Goal: Transaction & Acquisition: Purchase product/service

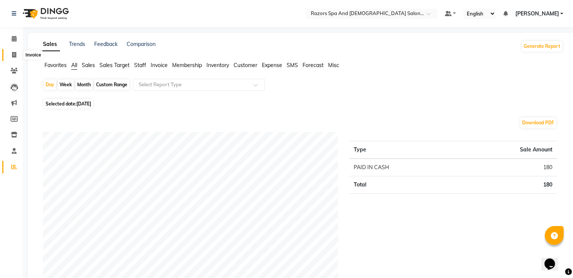
click at [15, 56] on icon at bounding box center [14, 55] width 4 height 6
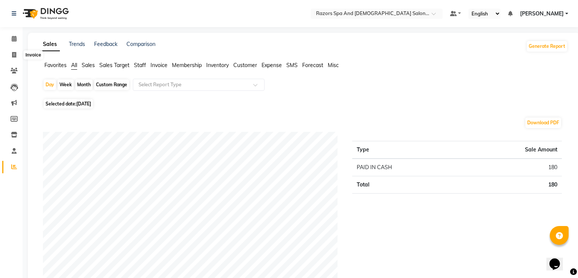
select select "service"
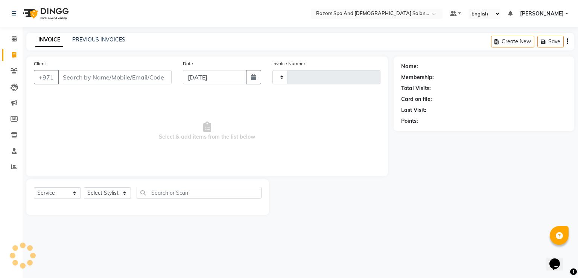
type input "0906"
select select "8419"
click at [100, 76] on input "Client" at bounding box center [115, 77] width 114 height 14
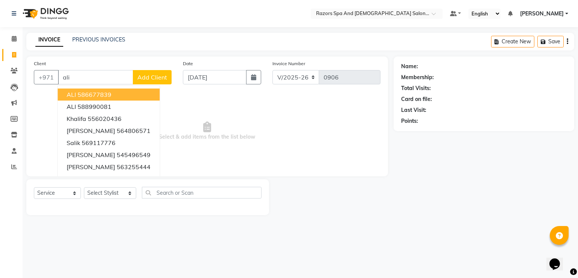
click at [114, 75] on input "ali" at bounding box center [95, 77] width 75 height 14
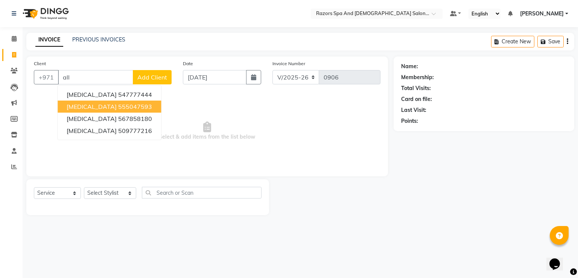
click at [77, 80] on input "all" at bounding box center [95, 77] width 75 height 14
type input "a"
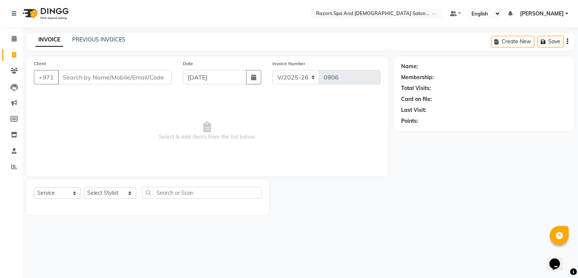
click at [90, 73] on input "Client" at bounding box center [115, 77] width 114 height 14
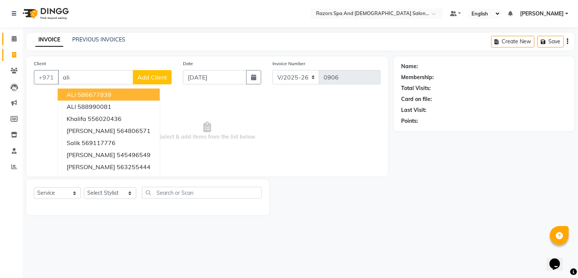
type input "ali"
click at [13, 40] on icon at bounding box center [14, 39] width 5 height 6
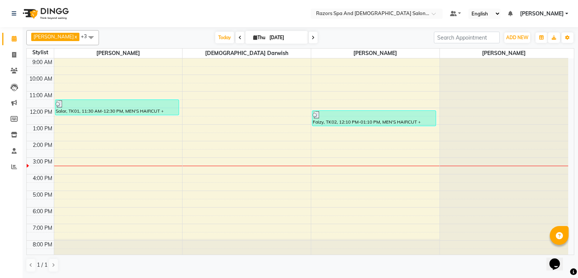
click at [253, 39] on icon at bounding box center [255, 37] width 4 height 5
select select "9"
select select "2025"
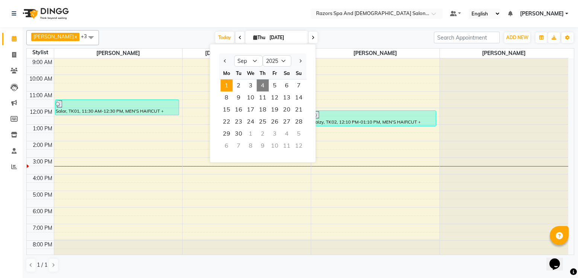
click at [232, 82] on span "1" at bounding box center [227, 85] width 12 height 12
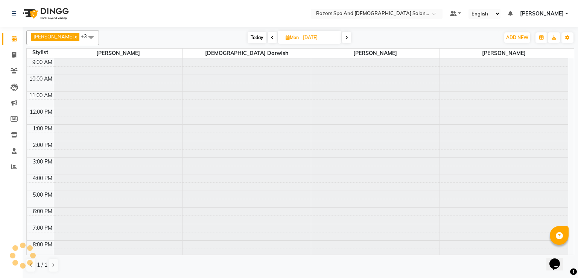
scroll to position [50, 0]
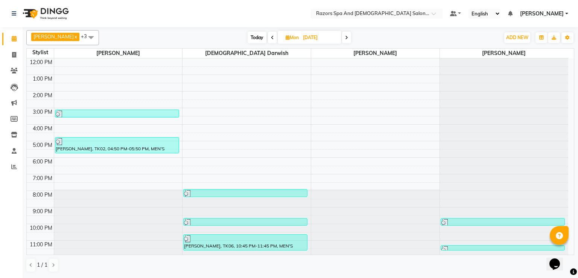
click at [246, 244] on div "[PERSON_NAME], TK06, 10:45 PM-11:45 PM, MEN'S HAIRCUT + [PERSON_NAME] CRAFTING" at bounding box center [246, 242] width 124 height 15
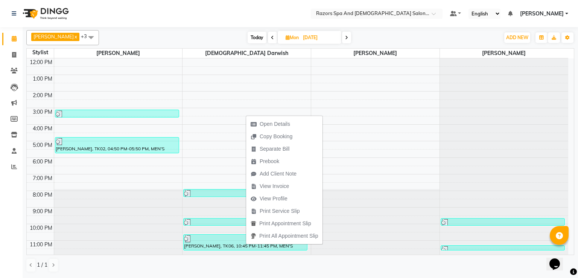
click at [268, 37] on span at bounding box center [272, 38] width 9 height 12
type input "[DATE]"
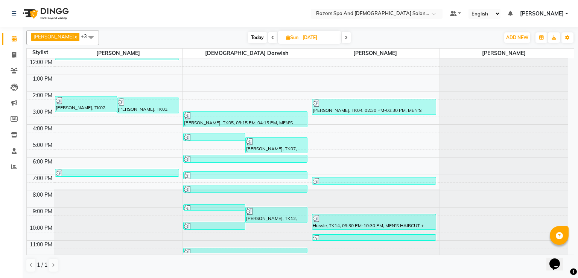
click at [232, 223] on div at bounding box center [214, 227] width 61 height 8
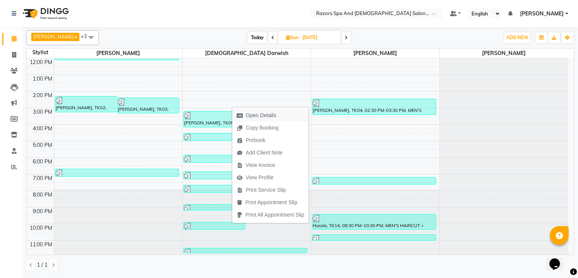
click at [262, 116] on span "Open Details" at bounding box center [261, 115] width 31 height 8
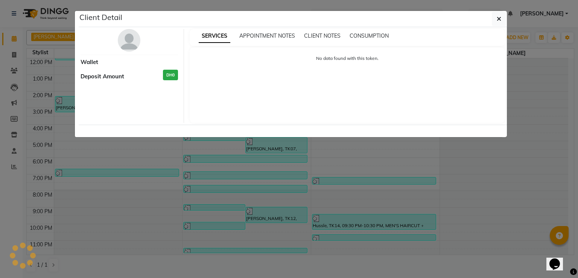
select select "3"
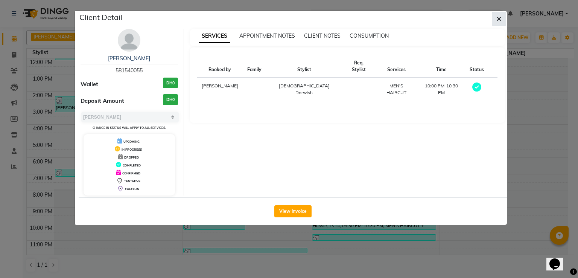
click at [499, 16] on icon "button" at bounding box center [499, 19] width 5 height 6
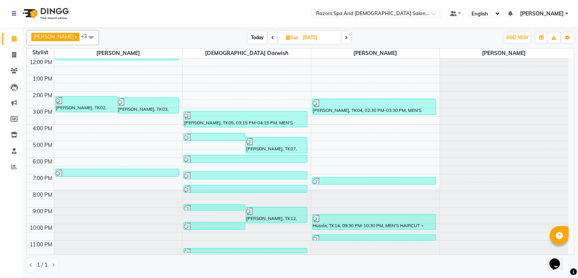
click at [246, 249] on div at bounding box center [245, 253] width 123 height 8
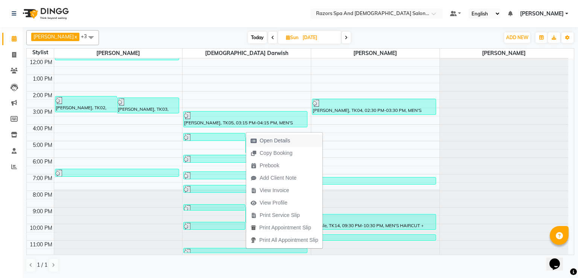
click at [301, 140] on button "Open Details" at bounding box center [284, 140] width 76 height 12
select select "3"
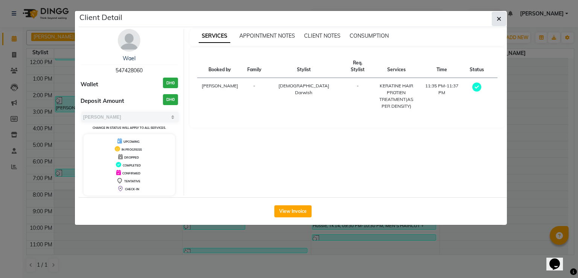
click at [502, 20] on button "button" at bounding box center [499, 19] width 14 height 14
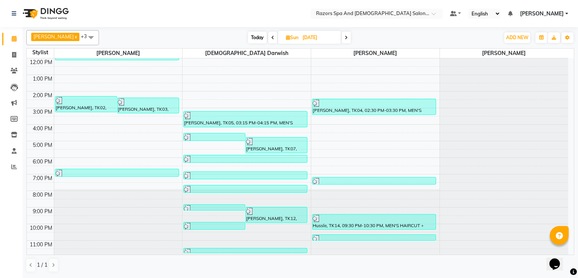
click at [291, 186] on div at bounding box center [245, 190] width 123 height 8
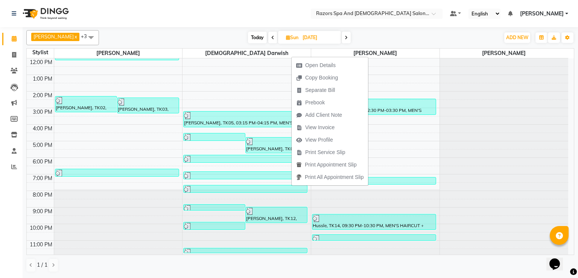
click at [334, 58] on ul "Open Details Copy Booking Separate Bill Prebook Add Client Note View Invoice Vi…" at bounding box center [329, 121] width 77 height 129
click at [334, 64] on span "Open Details" at bounding box center [320, 65] width 31 height 8
select select "3"
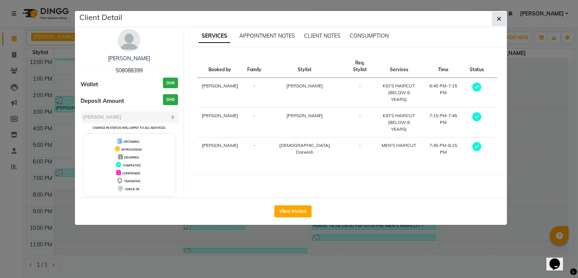
click at [499, 16] on icon "button" at bounding box center [499, 19] width 5 height 6
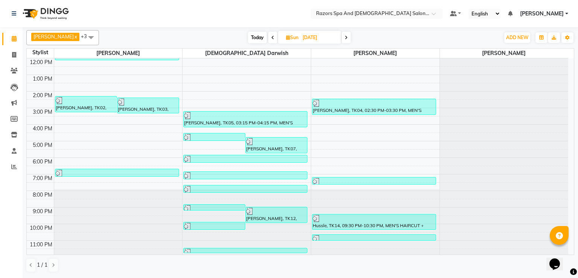
click at [272, 37] on icon at bounding box center [273, 37] width 3 height 5
type input "[DATE]"
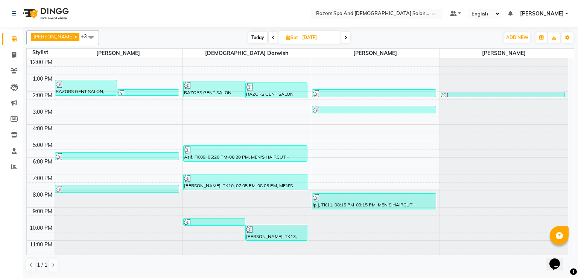
click at [233, 220] on div at bounding box center [214, 223] width 61 height 8
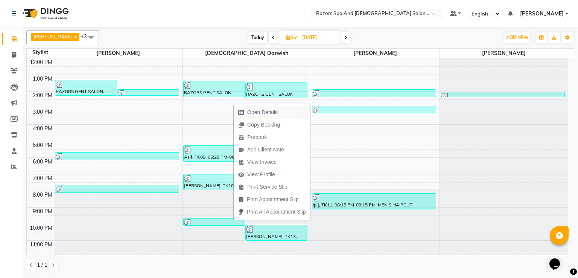
click at [282, 112] on span "Open Details" at bounding box center [258, 112] width 49 height 12
select select "3"
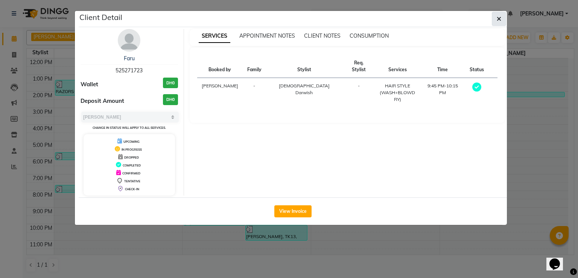
click at [502, 15] on span "button" at bounding box center [499, 19] width 5 height 8
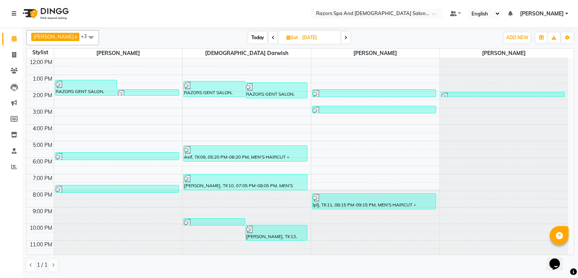
click at [204, 220] on div at bounding box center [214, 223] width 61 height 8
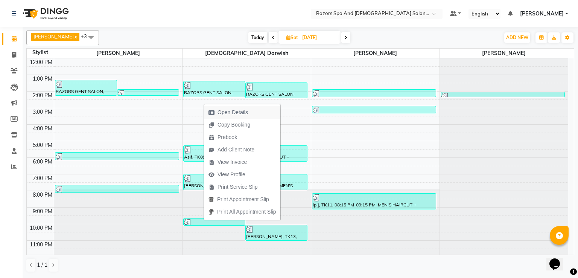
click at [265, 114] on button "Open Details" at bounding box center [242, 112] width 76 height 12
select select "3"
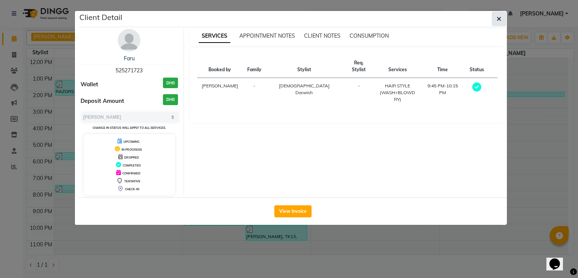
click at [500, 17] on icon "button" at bounding box center [499, 19] width 5 height 6
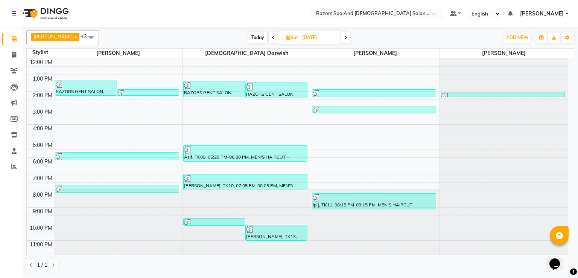
click at [253, 38] on span "Today" at bounding box center [258, 38] width 19 height 12
type input "[DATE]"
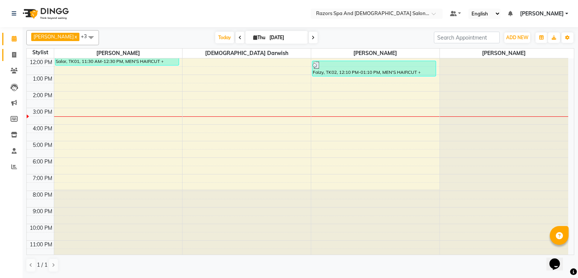
click at [15, 49] on link "Invoice" at bounding box center [11, 55] width 18 height 12
select select "8419"
select select "service"
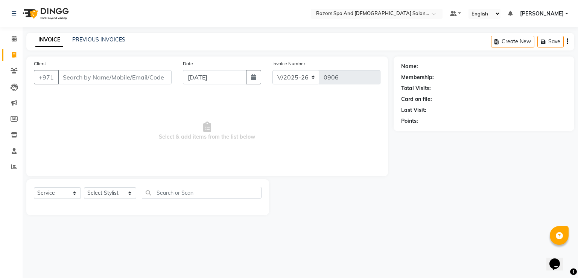
click at [152, 78] on input "Client" at bounding box center [115, 77] width 114 height 14
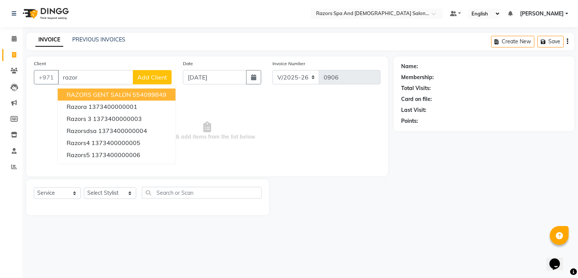
click at [144, 93] on ngb-highlight "554099849" at bounding box center [150, 95] width 34 height 8
type input "554099849"
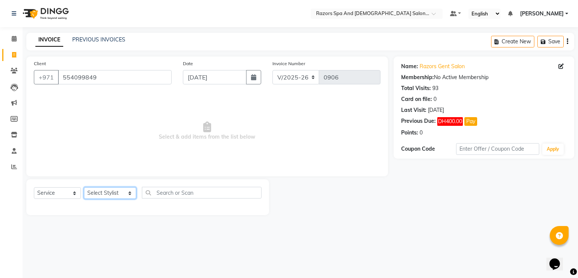
click at [100, 198] on select "Select Stylist Alaseel [PERSON_NAME] [PERSON_NAME] Islam [PERSON_NAME] [PERSON_…" at bounding box center [110, 193] width 52 height 12
select select "81370"
click at [84, 188] on select "Select Stylist Alaseel [PERSON_NAME] [PERSON_NAME] Islam [PERSON_NAME] [PERSON_…" at bounding box center [110, 193] width 52 height 12
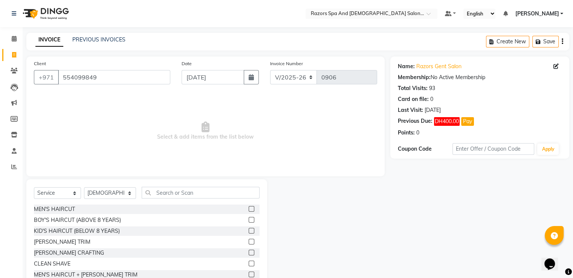
click at [249, 250] on label at bounding box center [252, 253] width 6 height 6
click at [249, 250] on input "checkbox" at bounding box center [251, 252] width 5 height 5
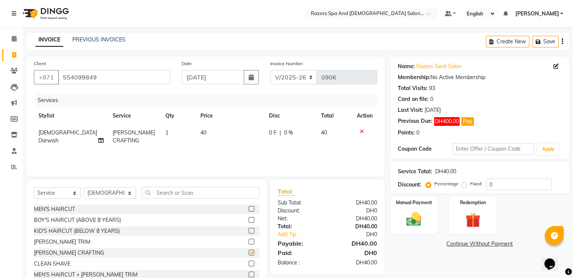
checkbox input "false"
click at [246, 195] on input "text" at bounding box center [200, 193] width 117 height 12
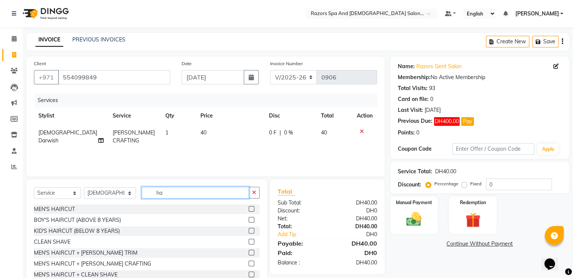
type input "h"
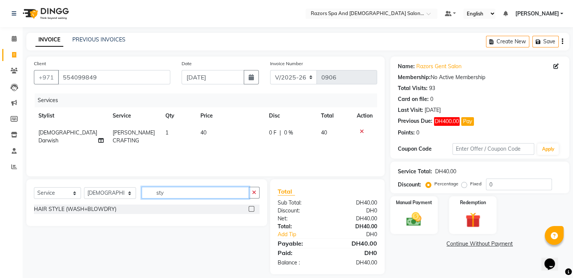
type input "sty"
click at [251, 205] on div at bounding box center [254, 208] width 11 height 9
click at [253, 211] on label at bounding box center [252, 209] width 6 height 6
click at [253, 211] on input "checkbox" at bounding box center [251, 209] width 5 height 5
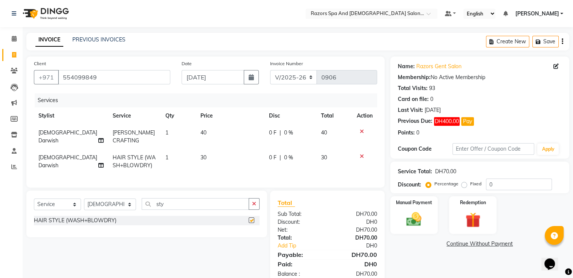
checkbox input "false"
click at [185, 206] on input "sty" at bounding box center [195, 204] width 107 height 12
type input "s"
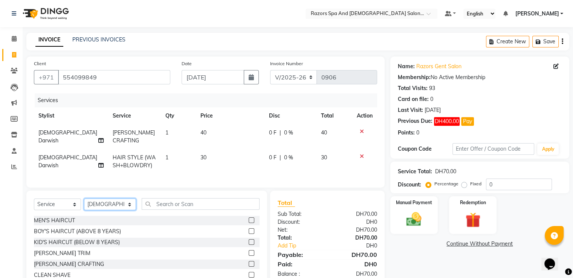
click at [117, 209] on select "Select Stylist Alaseel [PERSON_NAME] [PERSON_NAME] Islam [PERSON_NAME] [PERSON_…" at bounding box center [110, 204] width 52 height 12
select select "84057"
click at [84, 205] on select "Select Stylist Alaseel [PERSON_NAME] [PERSON_NAME] Islam [PERSON_NAME] [PERSON_…" at bounding box center [110, 204] width 52 height 12
click at [249, 234] on label at bounding box center [252, 231] width 6 height 6
click at [249, 234] on input "checkbox" at bounding box center [251, 231] width 5 height 5
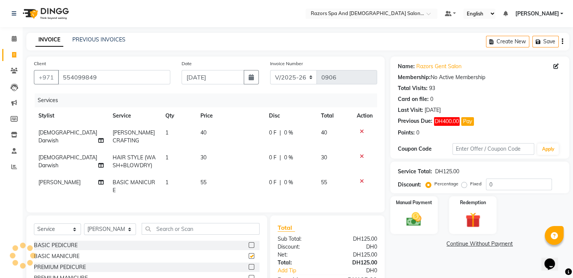
checkbox input "false"
click at [421, 211] on img at bounding box center [413, 220] width 25 height 18
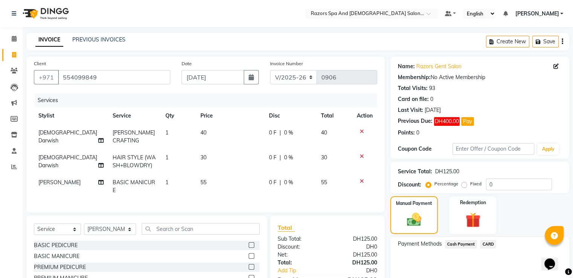
click at [488, 244] on span "CARD" at bounding box center [488, 244] width 16 height 9
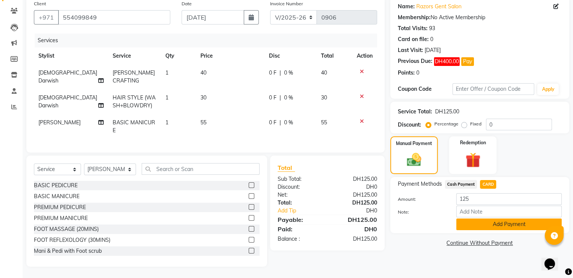
click at [485, 218] on button "Add Payment" at bounding box center [508, 224] width 105 height 12
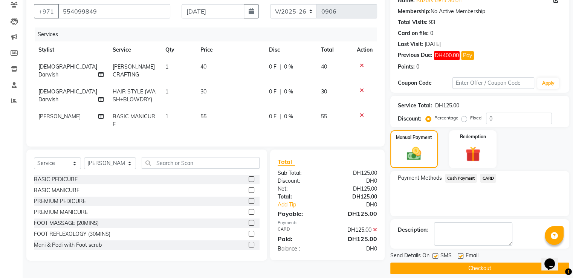
scroll to position [73, 0]
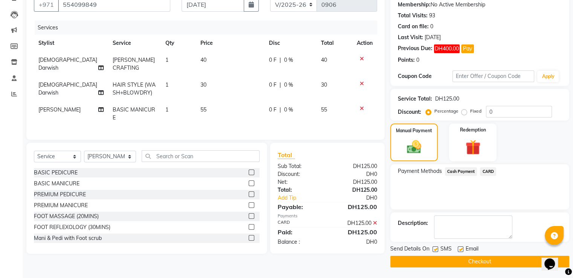
click at [439, 257] on button "Checkout" at bounding box center [479, 262] width 179 height 12
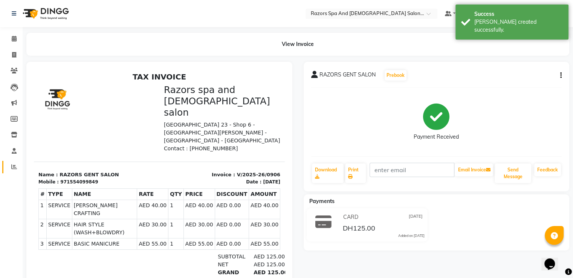
click at [14, 162] on link "Reports" at bounding box center [11, 167] width 18 height 12
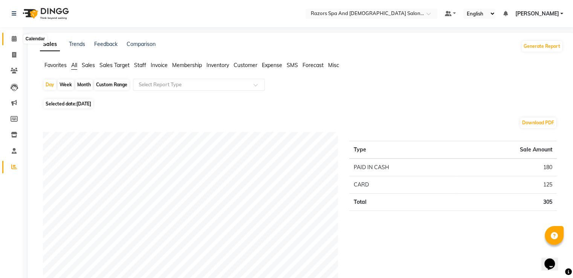
click at [17, 41] on span at bounding box center [14, 39] width 13 height 9
